Goal: Check status: Check status

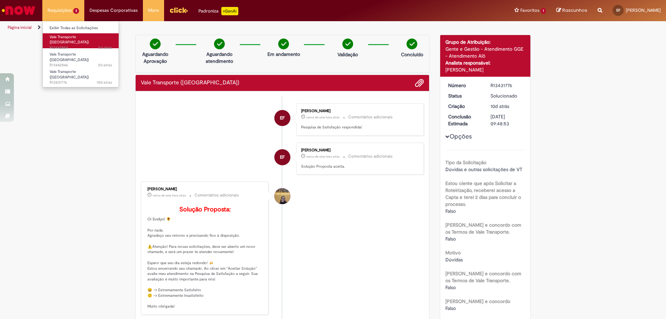
click at [65, 45] on span "5d atrás 5 dias atrás R13442854" at bounding box center [81, 48] width 62 height 6
click at [63, 38] on span "Vale Transporte ([GEOGRAPHIC_DATA])" at bounding box center [69, 39] width 39 height 11
click at [57, 45] on span "5d atrás 5 dias atrás R13442854" at bounding box center [81, 48] width 62 height 6
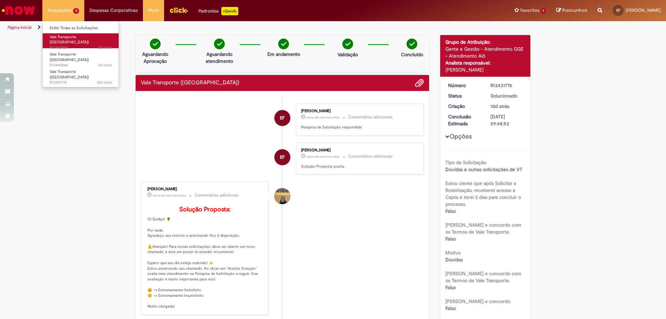
click at [56, 36] on span "Vale Transporte ([GEOGRAPHIC_DATA])" at bounding box center [69, 39] width 39 height 11
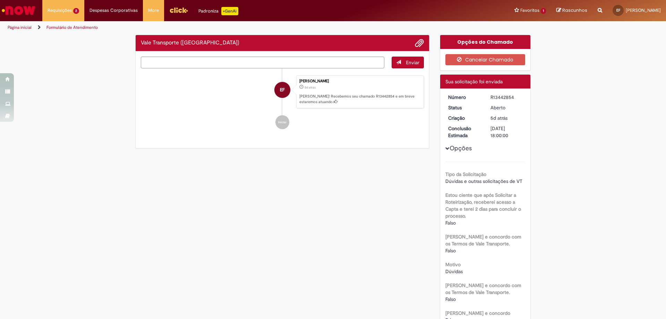
click at [56, 36] on div "Verificar Código de Barras Vale Transporte ([GEOGRAPHIC_DATA]) Enviar EF [PERSO…" at bounding box center [333, 229] width 666 height 388
click at [53, 41] on div "Verificar Código de Barras Vale Transporte ([GEOGRAPHIC_DATA]) Enviar EF [PERSO…" at bounding box center [333, 229] width 666 height 388
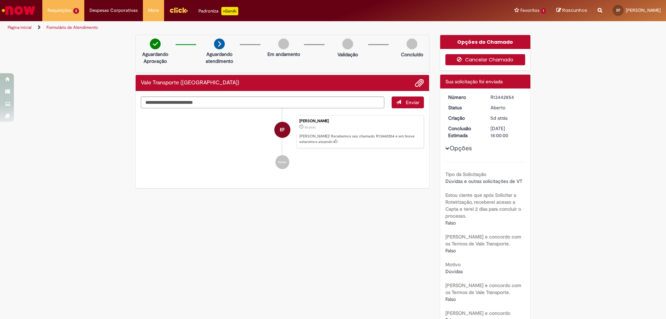
click at [471, 58] on button "Cancelar Chamado" at bounding box center [486, 59] width 80 height 11
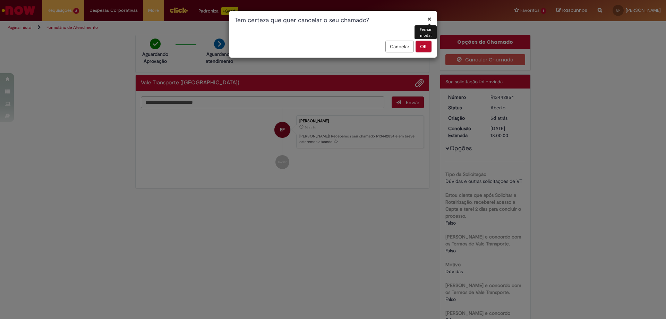
click at [431, 47] on button "OK" at bounding box center [424, 47] width 16 height 12
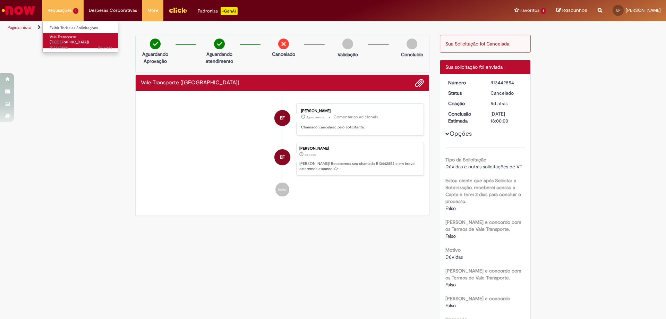
click at [66, 45] on span "5d atrás 5 dias atrás R13442846" at bounding box center [81, 48] width 62 height 6
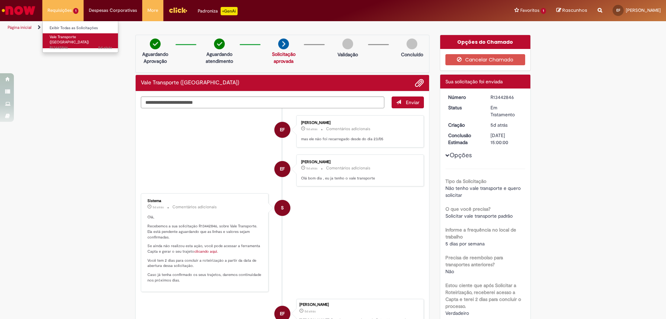
click at [72, 40] on link "Vale Transporte ([GEOGRAPHIC_DATA]) 5d atrás 5 dias atrás R13442846" at bounding box center [81, 40] width 76 height 15
click at [63, 36] on span "Vale Transporte ([GEOGRAPHIC_DATA])" at bounding box center [69, 39] width 39 height 11
click at [61, 45] on span "5d atrás 5 dias atrás R13442846" at bounding box center [81, 48] width 62 height 6
click at [61, 39] on span "Vale Transporte ([GEOGRAPHIC_DATA])" at bounding box center [69, 39] width 39 height 11
click at [61, 38] on span "Vale Transporte ([GEOGRAPHIC_DATA])" at bounding box center [69, 39] width 39 height 11
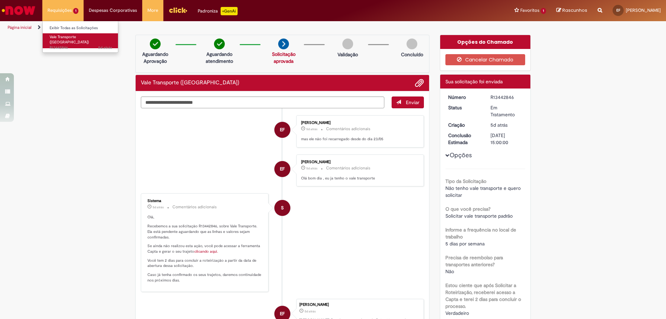
click at [61, 38] on span "Vale Transporte ([GEOGRAPHIC_DATA])" at bounding box center [69, 39] width 39 height 11
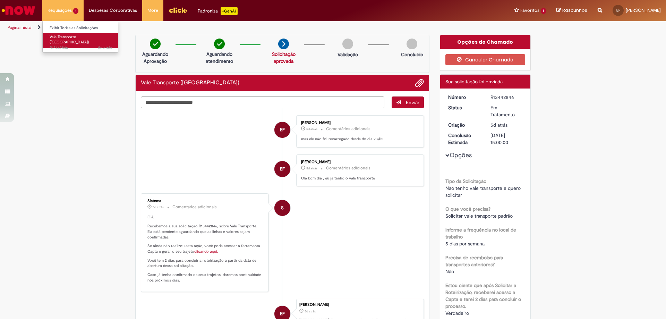
click at [61, 38] on span "Vale Transporte ([GEOGRAPHIC_DATA])" at bounding box center [69, 39] width 39 height 11
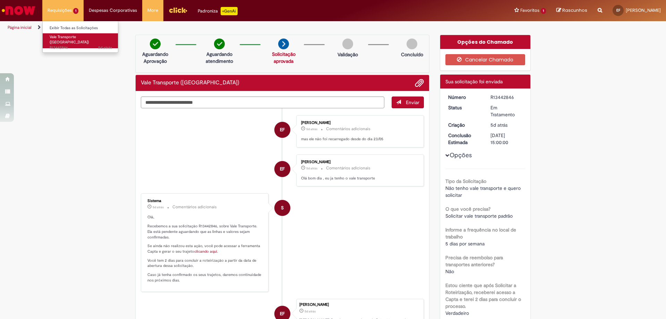
click at [61, 38] on span "Vale Transporte ([GEOGRAPHIC_DATA])" at bounding box center [69, 39] width 39 height 11
click at [55, 36] on span "Vale Transporte ([GEOGRAPHIC_DATA])" at bounding box center [69, 39] width 39 height 11
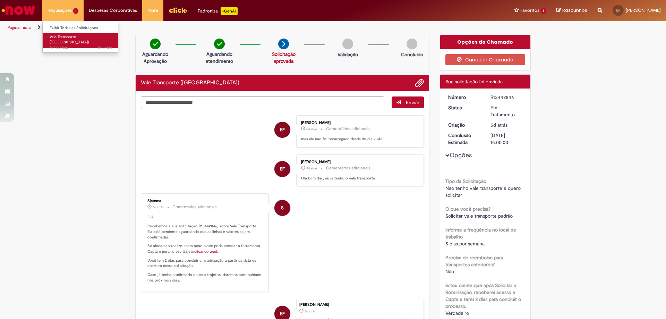
click at [55, 36] on span "Vale Transporte ([GEOGRAPHIC_DATA])" at bounding box center [69, 39] width 39 height 11
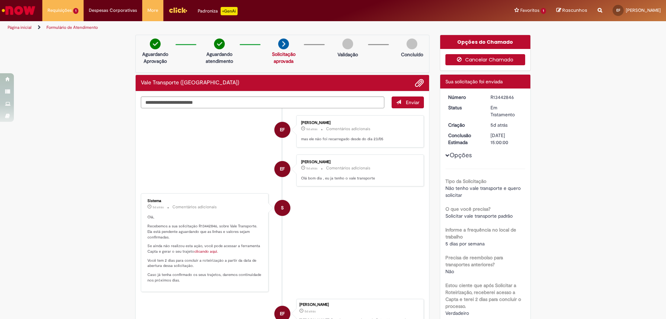
click at [504, 62] on button "Cancelar Chamado" at bounding box center [486, 59] width 80 height 11
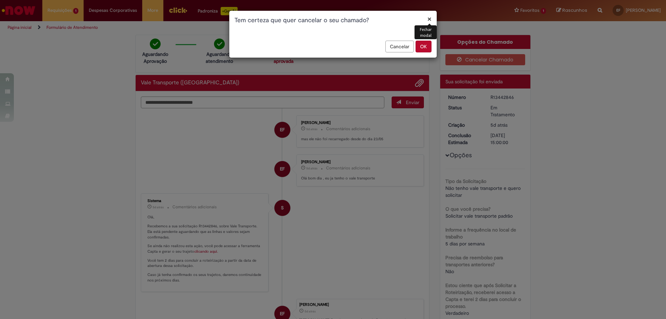
click at [424, 47] on button "OK" at bounding box center [424, 47] width 16 height 12
